Goal: Task Accomplishment & Management: Use online tool/utility

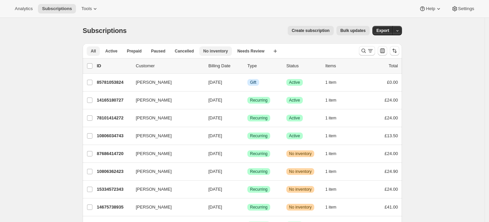
click at [215, 49] on span "No inventory" at bounding box center [216, 50] width 25 height 5
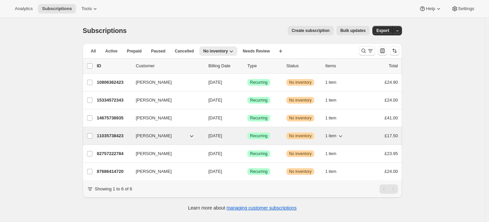
click at [105, 134] on p "11035738423" at bounding box center [114, 136] width 34 height 7
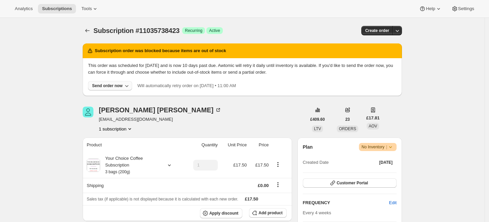
click at [116, 87] on div "Send order now" at bounding box center [107, 85] width 31 height 5
click at [111, 99] on span "Include sold-out items" at bounding box center [97, 99] width 42 height 5
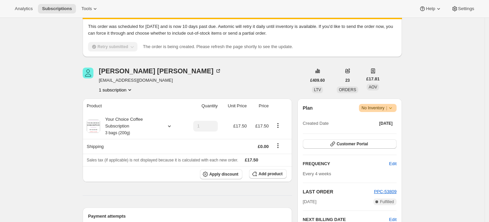
scroll to position [75, 0]
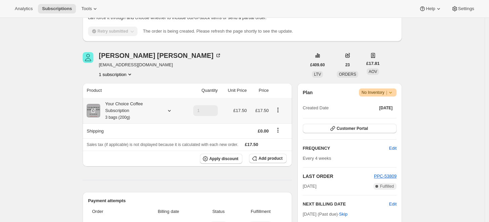
click at [137, 106] on div "Your Choice Coffee Subscription 3 bags (200g)" at bounding box center [130, 111] width 61 height 20
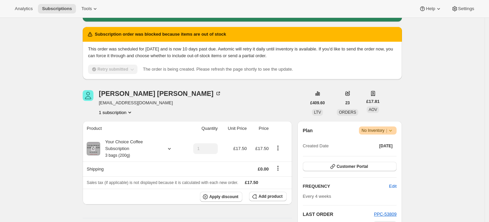
scroll to position [0, 0]
